Goal: Transaction & Acquisition: Purchase product/service

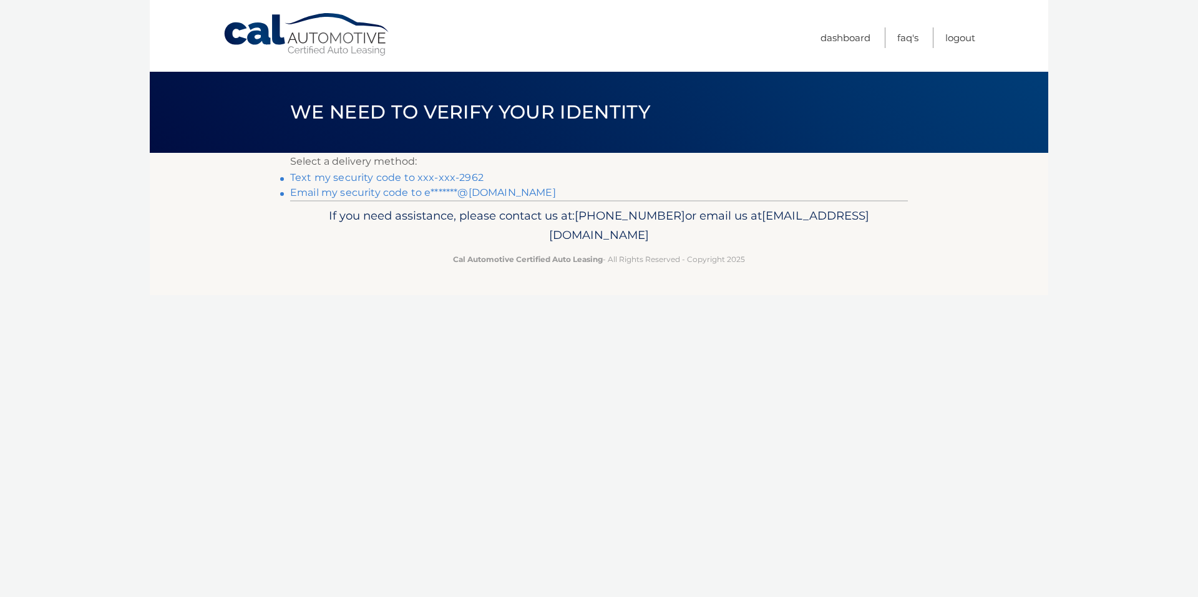
click at [402, 179] on link "Text my security code to xxx-xxx-2962" at bounding box center [386, 178] width 193 height 12
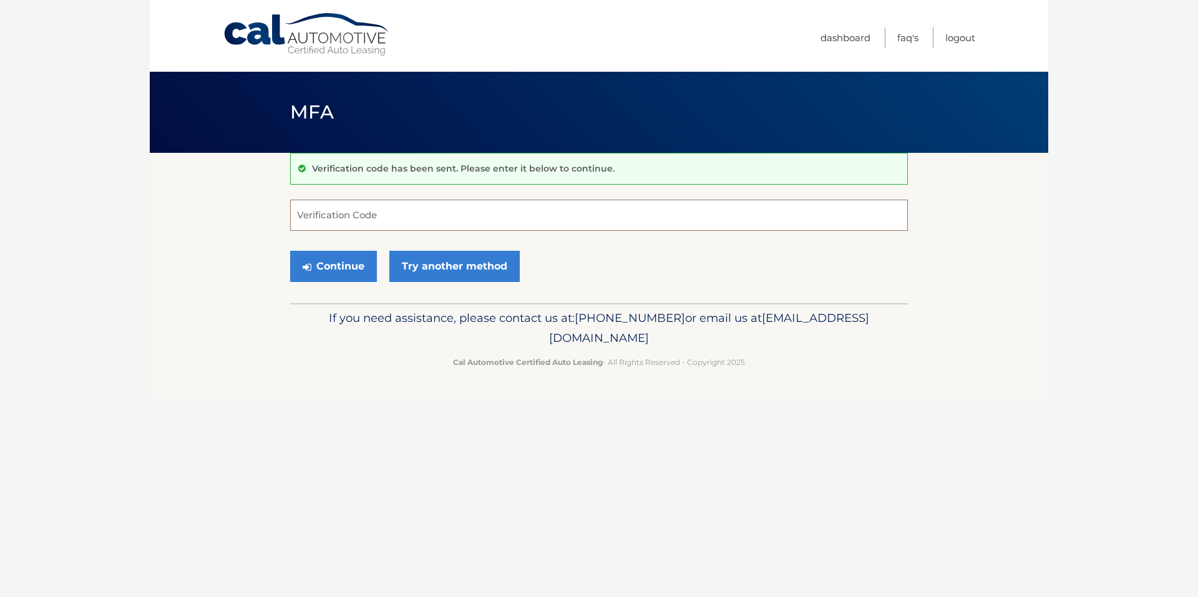
click at [383, 218] on input "Verification Code" at bounding box center [599, 215] width 618 height 31
type input "932004"
click at [343, 263] on button "Continue" at bounding box center [333, 266] width 87 height 31
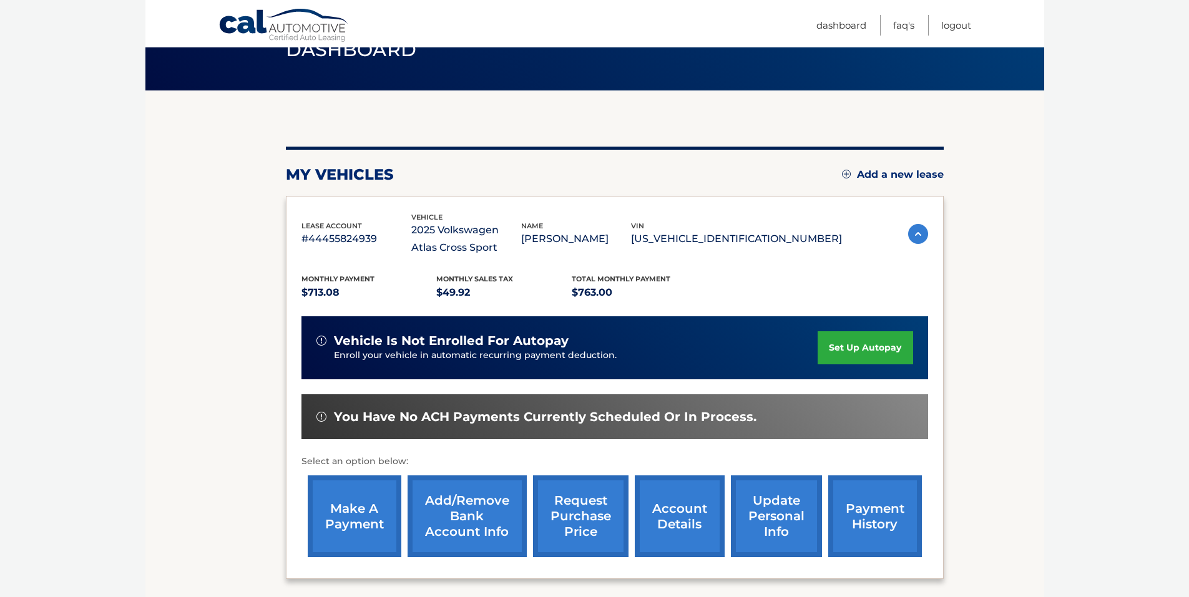
scroll to position [125, 0]
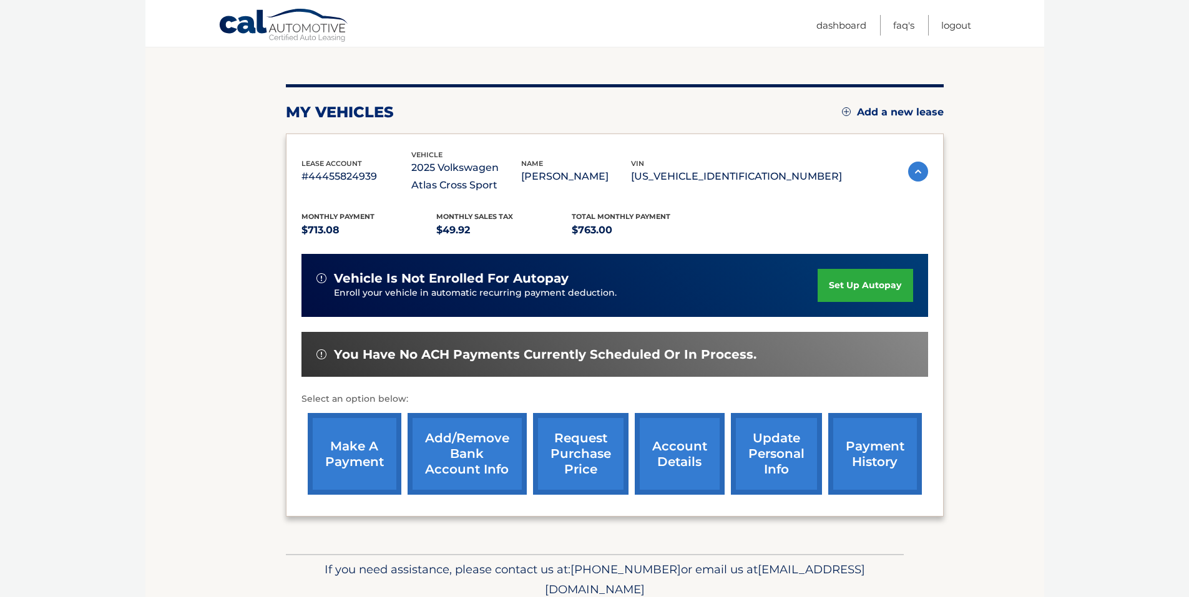
click at [380, 452] on link "make a payment" at bounding box center [355, 454] width 94 height 82
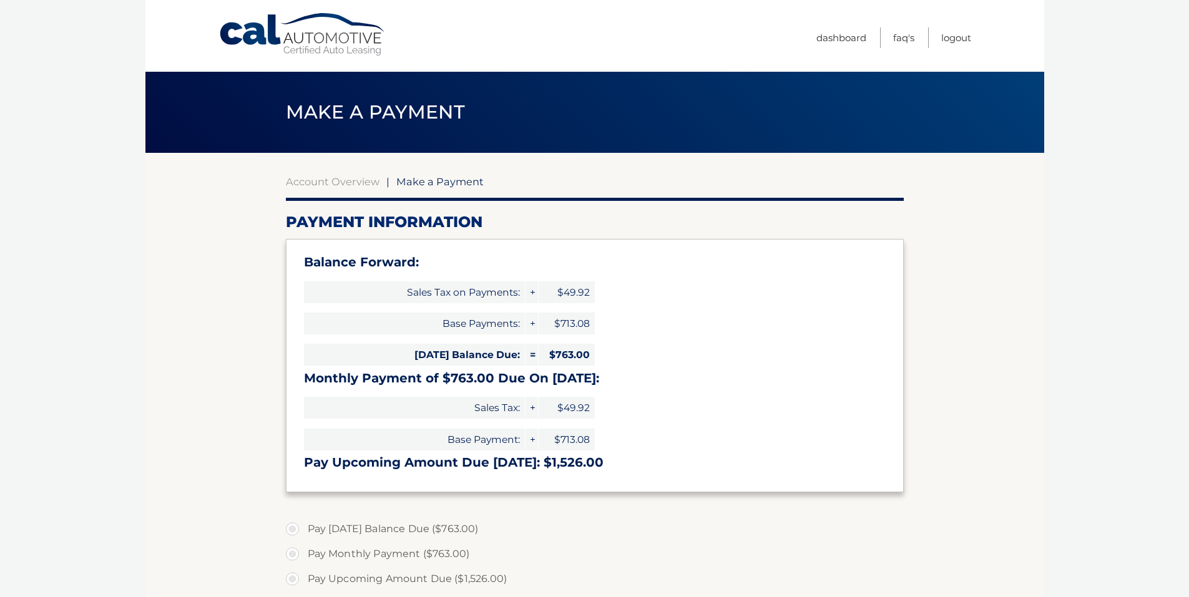
select select "OTY1YTdmNzMtY2M1Ni00N2E3LTkwNjQtMTY5YThlZWYzOGFl"
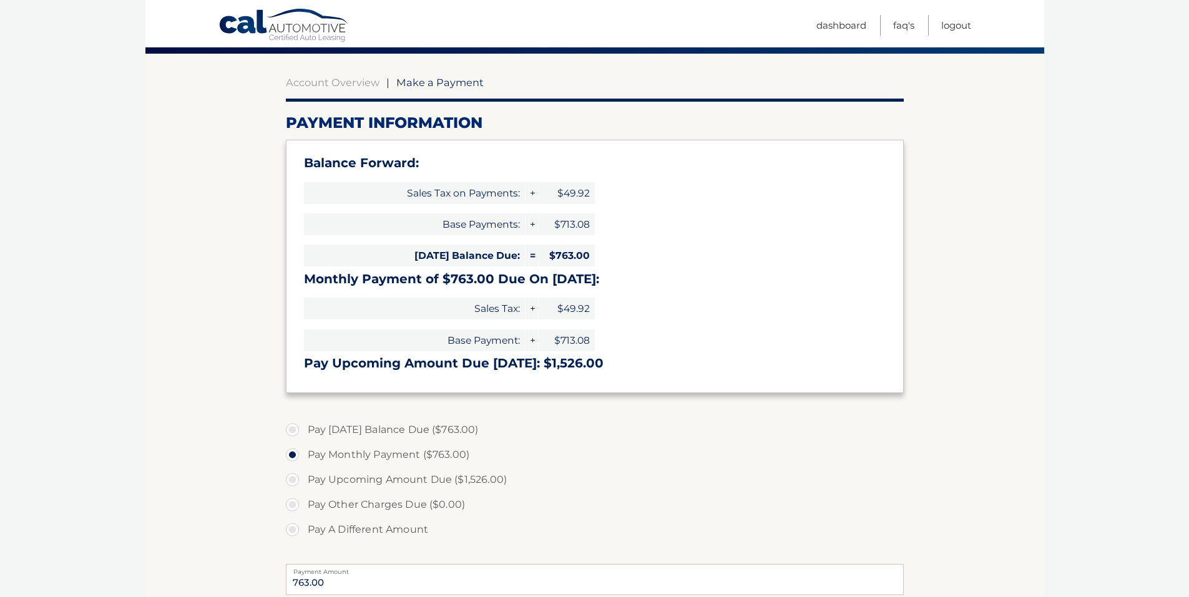
scroll to position [125, 0]
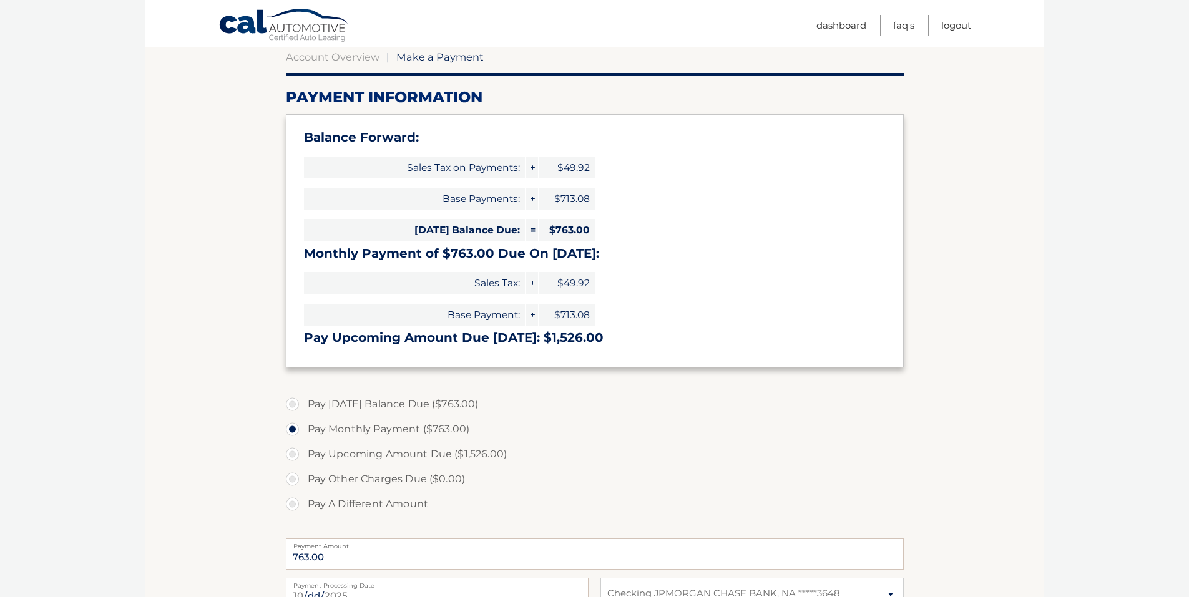
click at [294, 403] on label "Pay Today's Balance Due ($763.00)" at bounding box center [595, 404] width 618 height 25
click at [294, 403] on input "Pay Today's Balance Due ($763.00)" at bounding box center [297, 402] width 12 height 20
radio input "true"
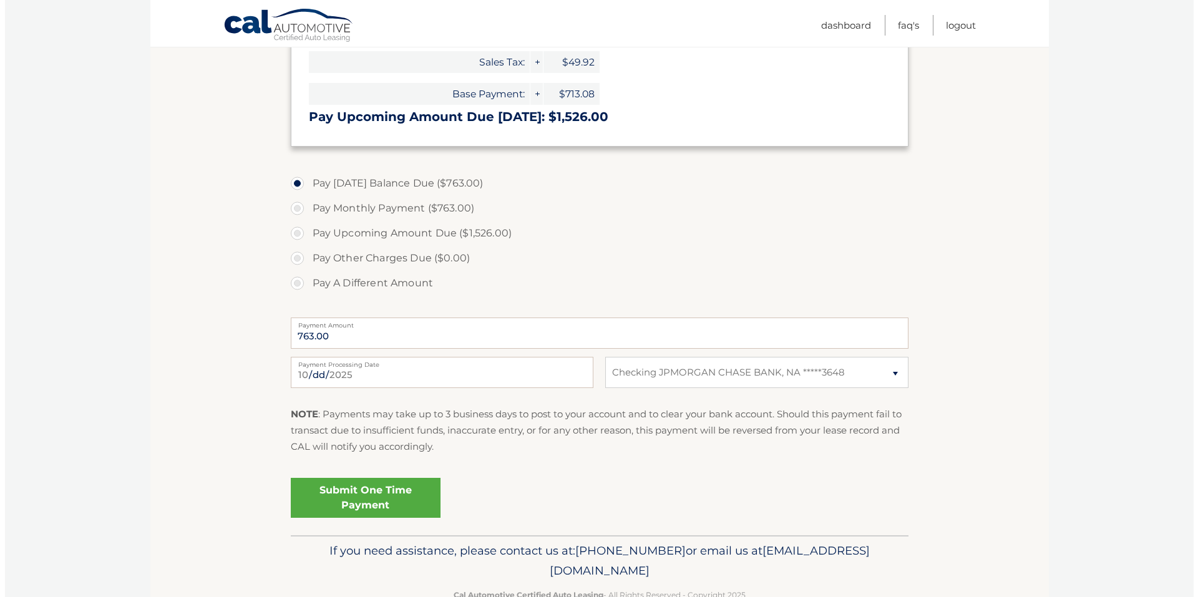
scroll to position [374, 0]
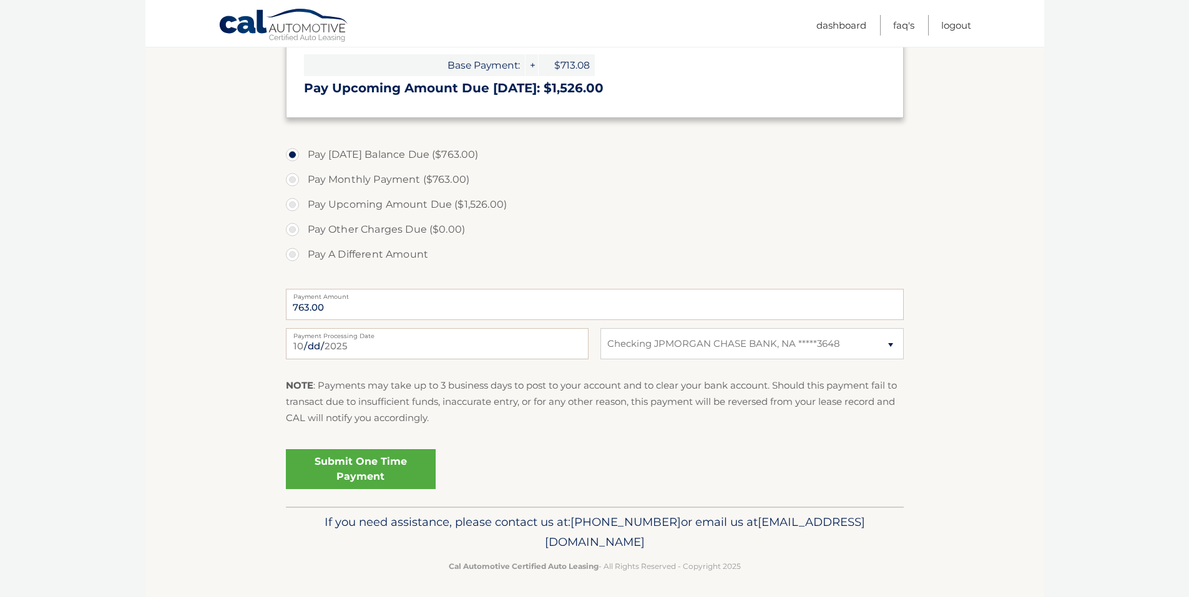
click at [381, 469] on link "Submit One Time Payment" at bounding box center [361, 469] width 150 height 40
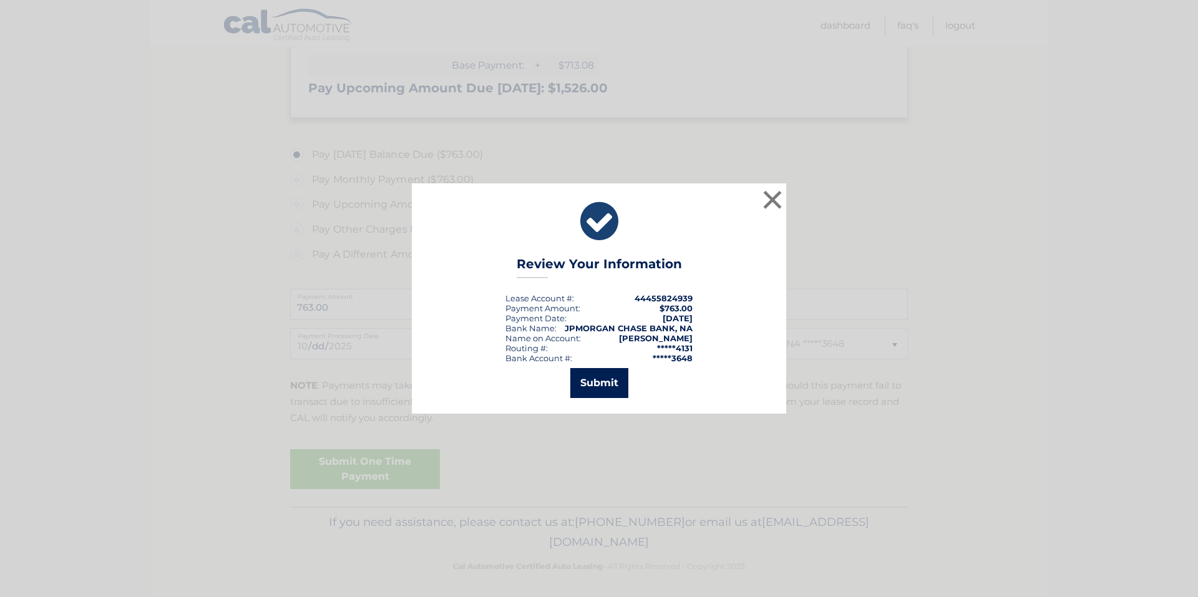
click at [620, 381] on button "Submit" at bounding box center [599, 383] width 58 height 30
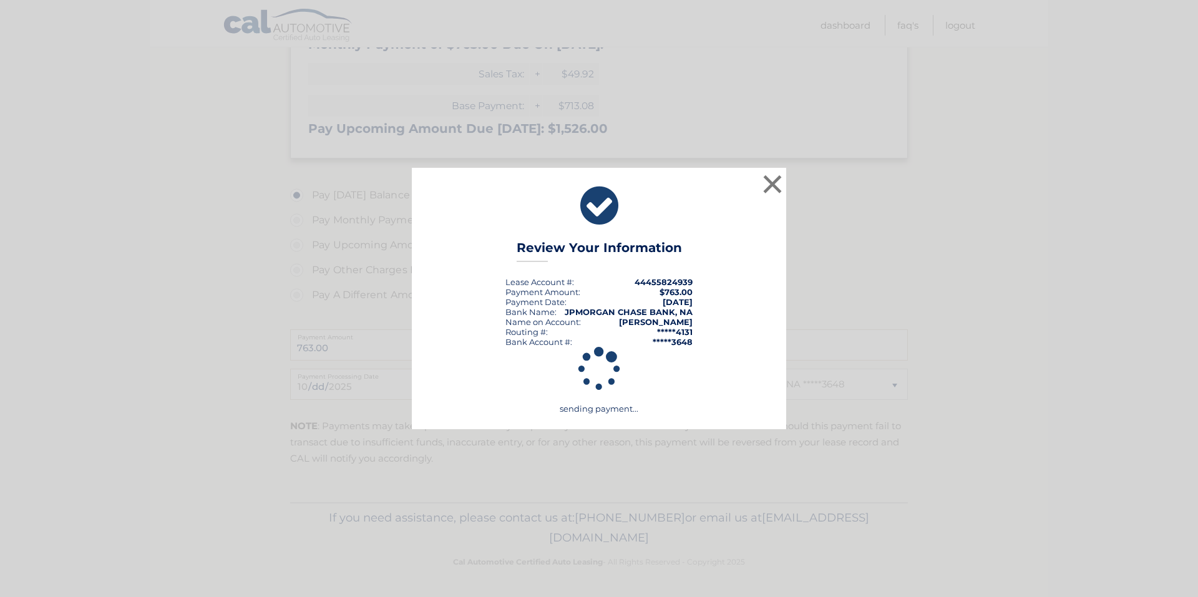
scroll to position [334, 0]
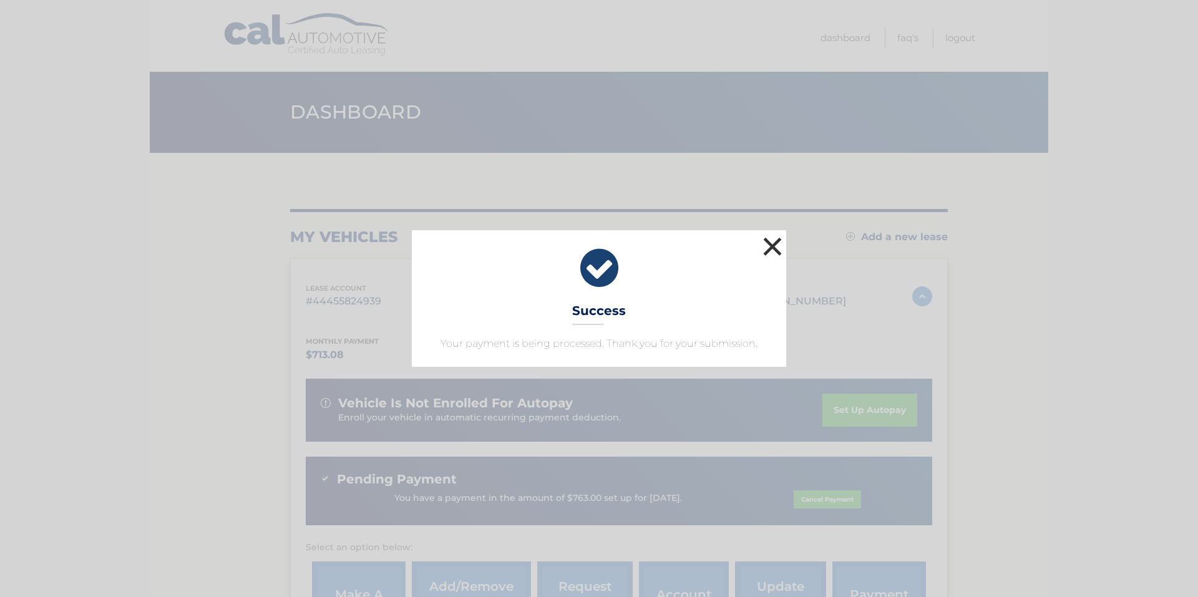
click at [776, 247] on button "×" at bounding box center [772, 246] width 25 height 25
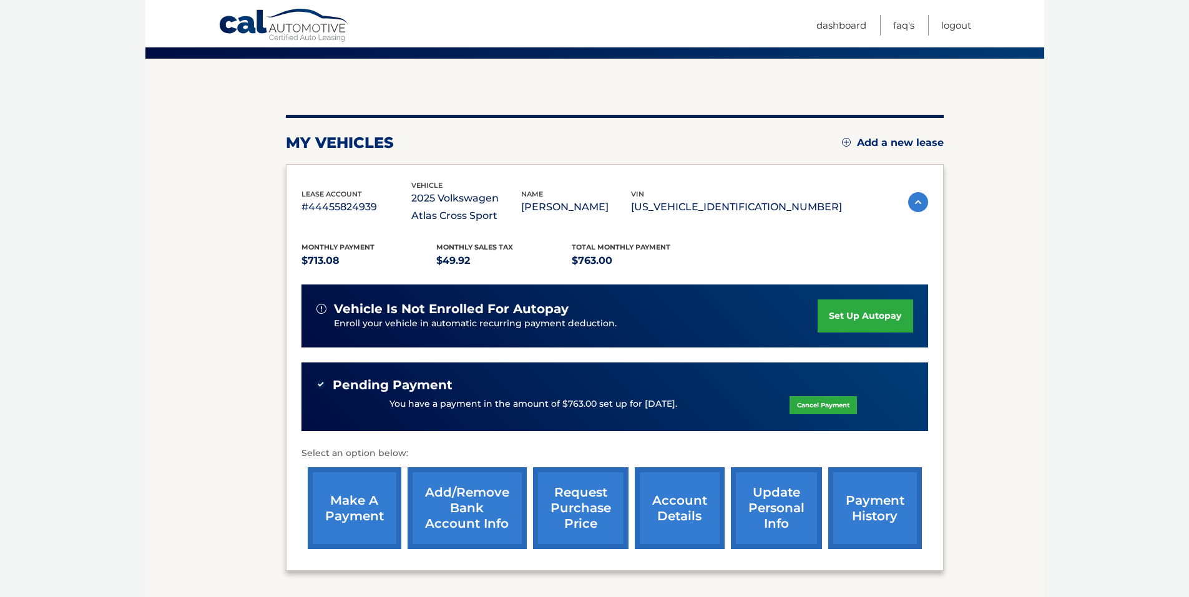
scroll to position [125, 0]
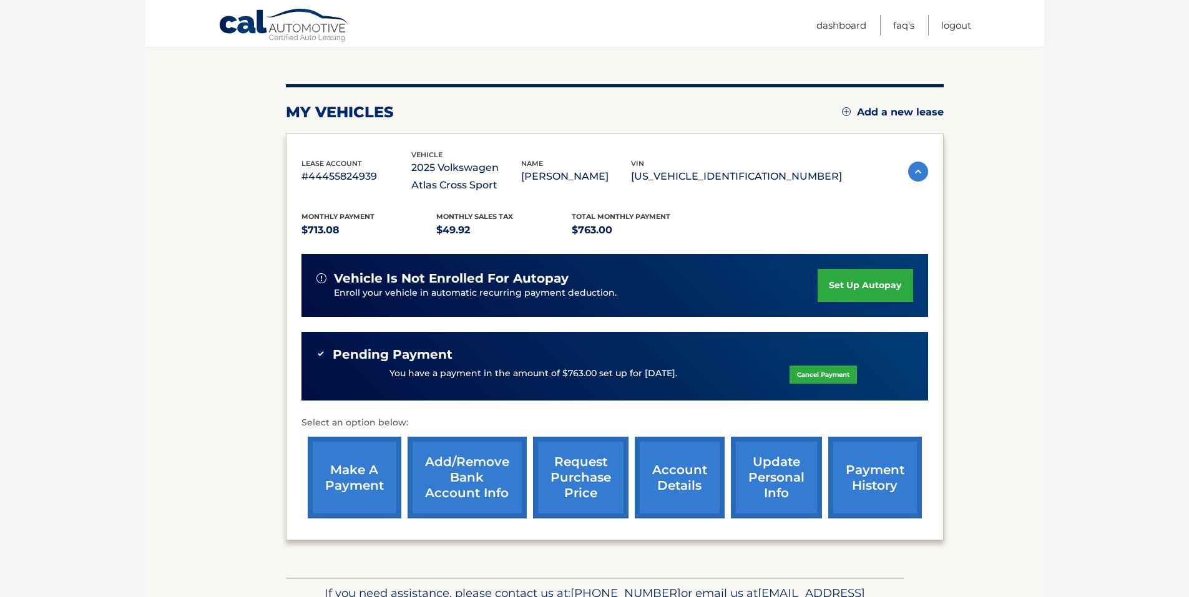
click at [590, 359] on div "Pending Payment" at bounding box center [614, 355] width 597 height 16
click at [580, 373] on p "You have a payment in the amount of $763.00 set up for [DATE]." at bounding box center [533, 374] width 288 height 14
click at [580, 374] on p "You have a payment in the amount of $763.00 set up for [DATE]." at bounding box center [533, 374] width 288 height 14
click at [705, 374] on div "You have a payment in the amount of $763.00 set up for [DATE]. Cancel Payment" at bounding box center [614, 374] width 597 height 24
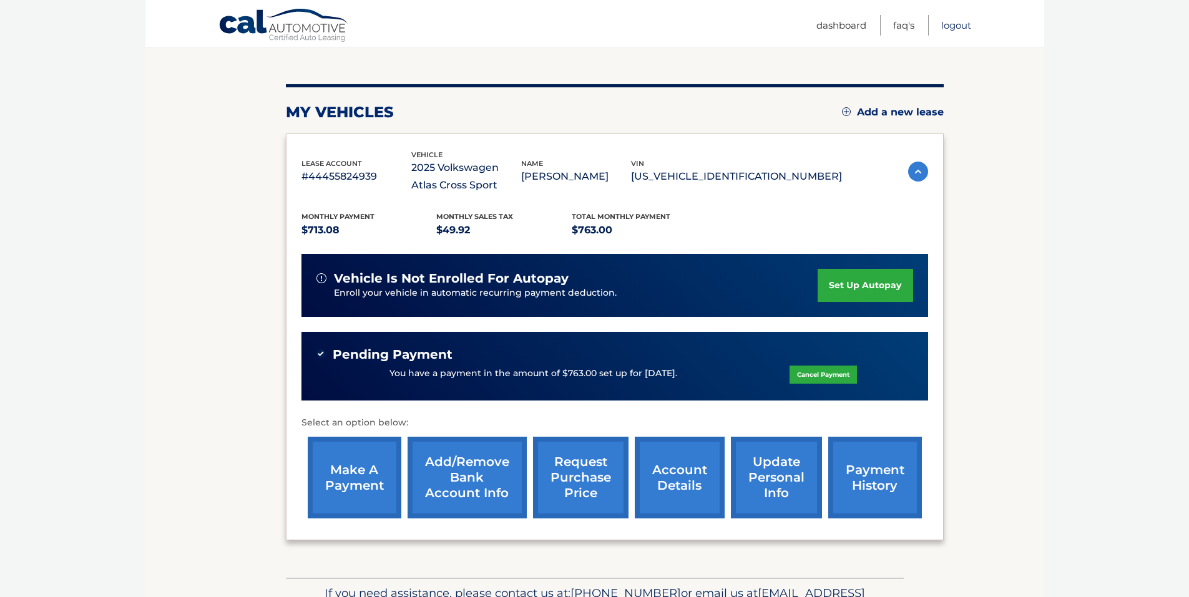
click at [957, 25] on link "Logout" at bounding box center [956, 25] width 30 height 21
